Goal: Task Accomplishment & Management: Manage account settings

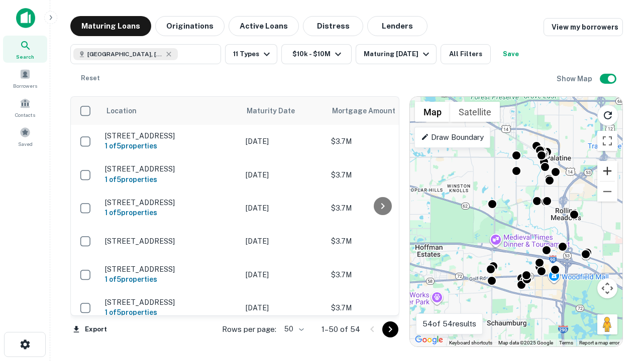
click at [607, 171] on button "Zoom in" at bounding box center [607, 171] width 20 height 20
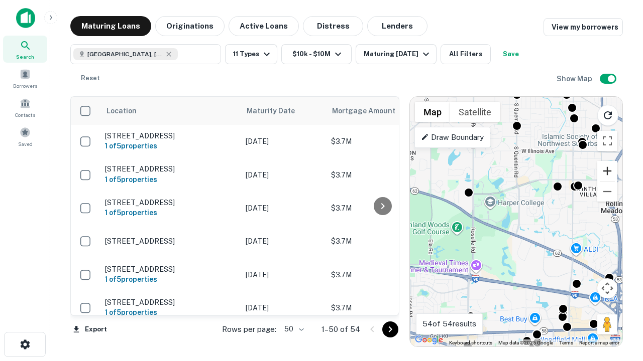
click at [607, 171] on button "Zoom in" at bounding box center [607, 171] width 20 height 20
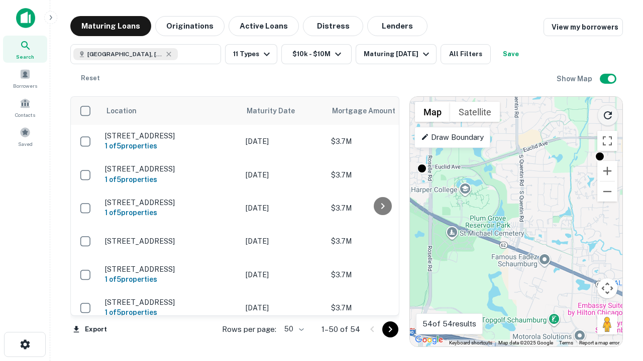
click at [607, 113] on icon "Reload search area" at bounding box center [607, 115] width 12 height 12
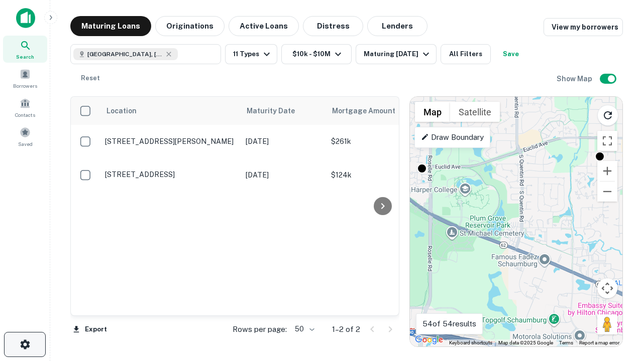
click at [25, 345] on icon "button" at bounding box center [25, 345] width 12 height 12
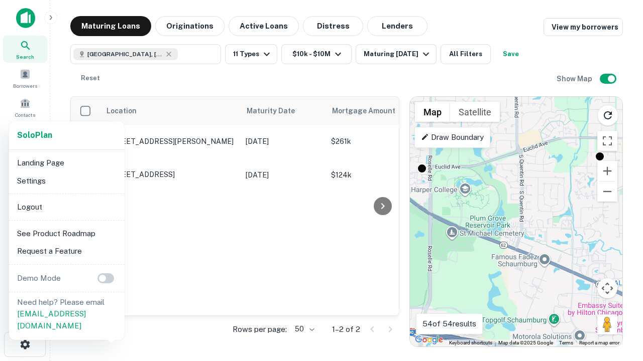
click at [66, 207] on li "Logout" at bounding box center [66, 207] width 107 height 18
